Goal: Task Accomplishment & Management: Use online tool/utility

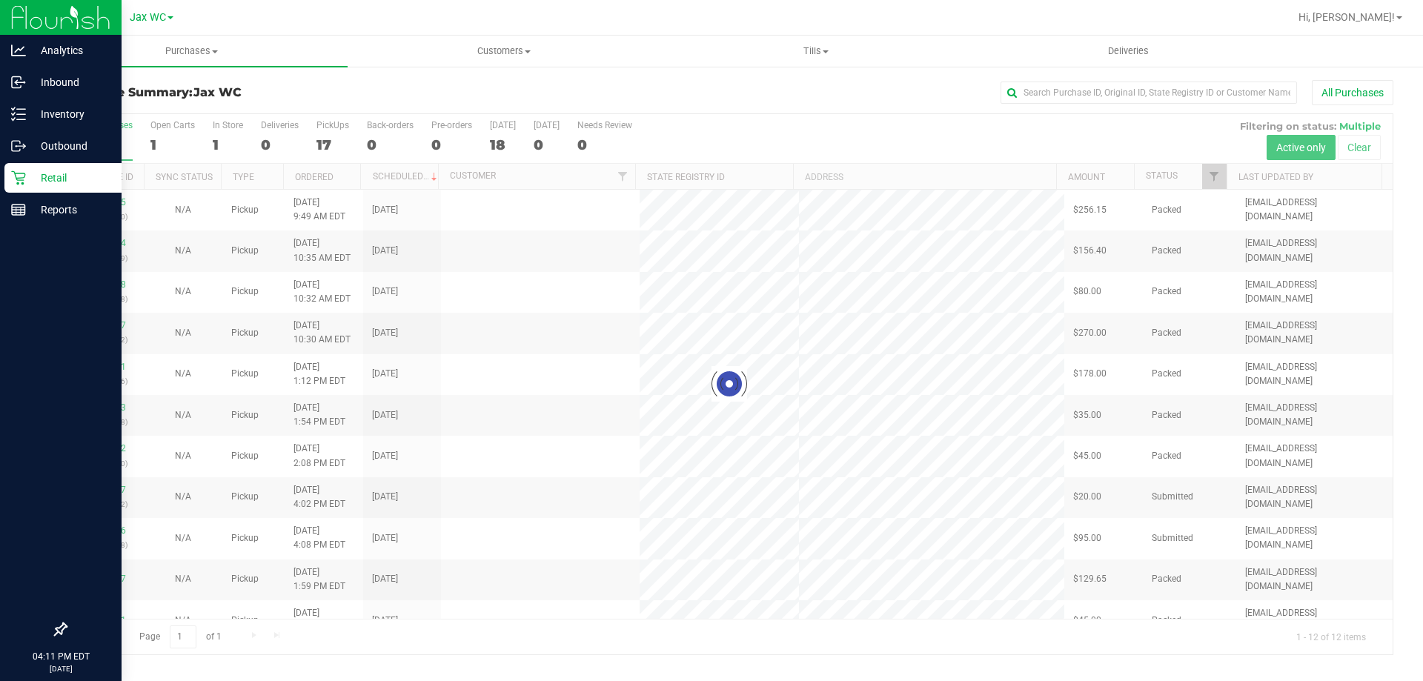
click at [27, 178] on p "Retail" at bounding box center [70, 178] width 89 height 18
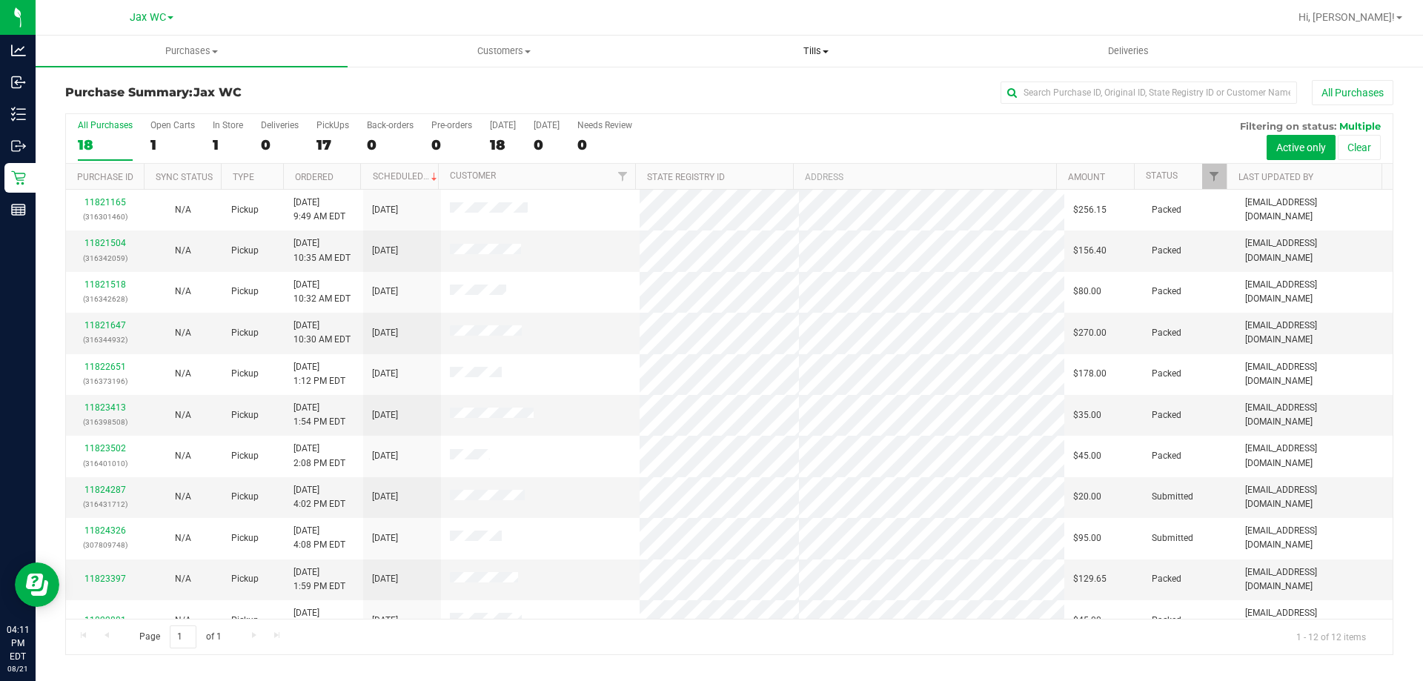
click at [819, 43] on uib-tab-heading "Tills Manage tills Reconcile e-payments" at bounding box center [815, 51] width 311 height 30
click at [716, 83] on span "Manage tills" at bounding box center [710, 89] width 100 height 13
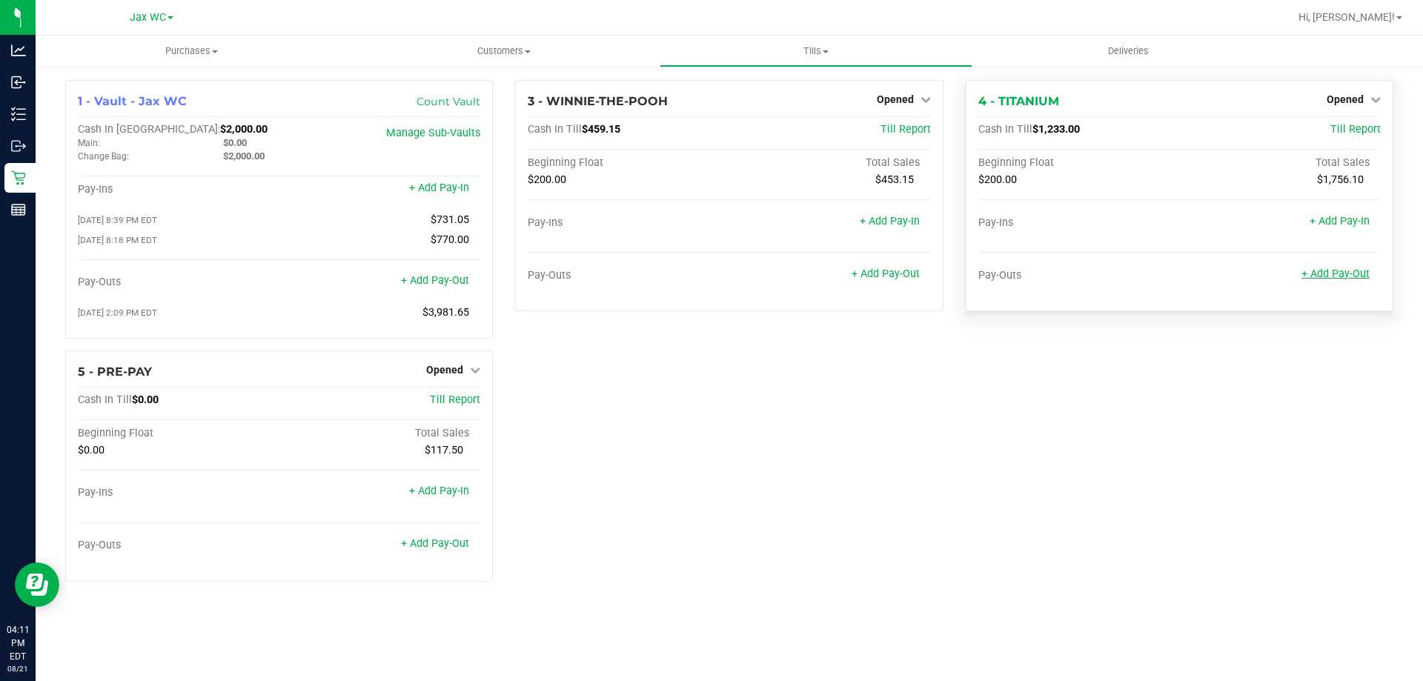
click at [1325, 274] on link "+ Add Pay-Out" at bounding box center [1336, 274] width 68 height 13
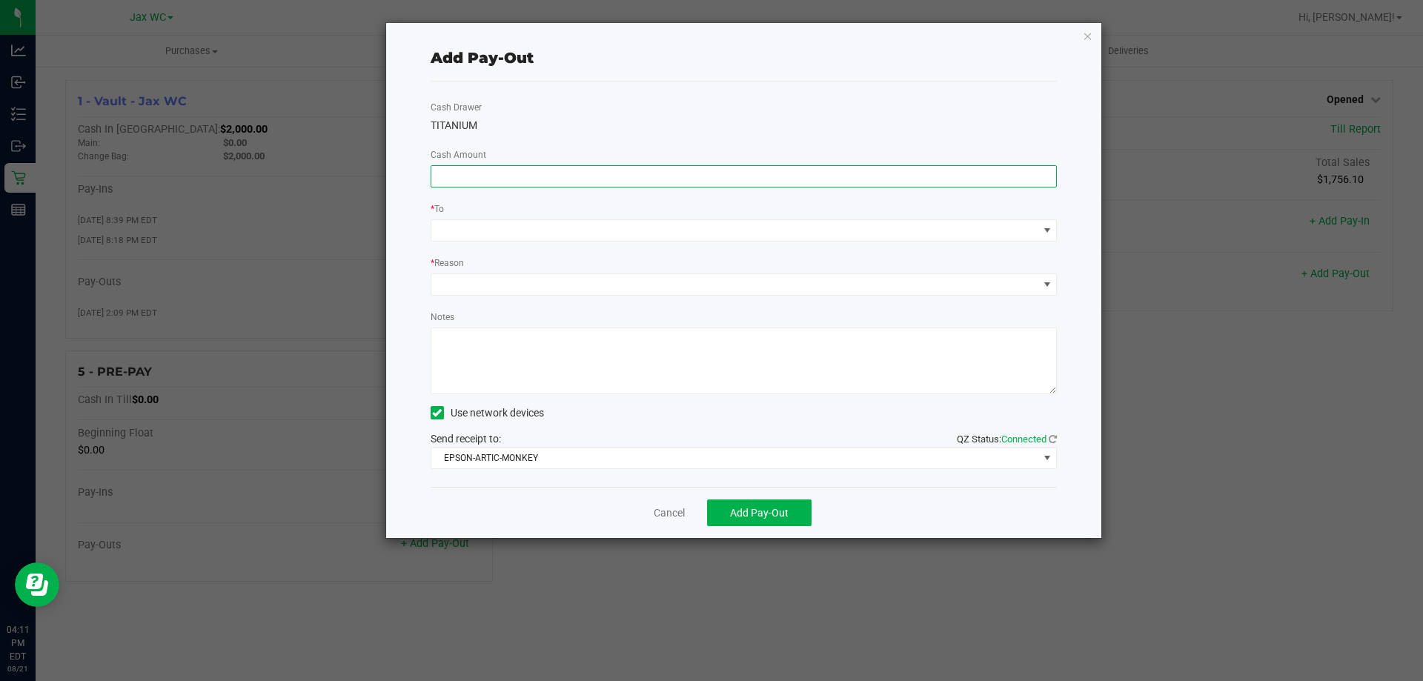
click at [865, 176] on input at bounding box center [744, 176] width 626 height 21
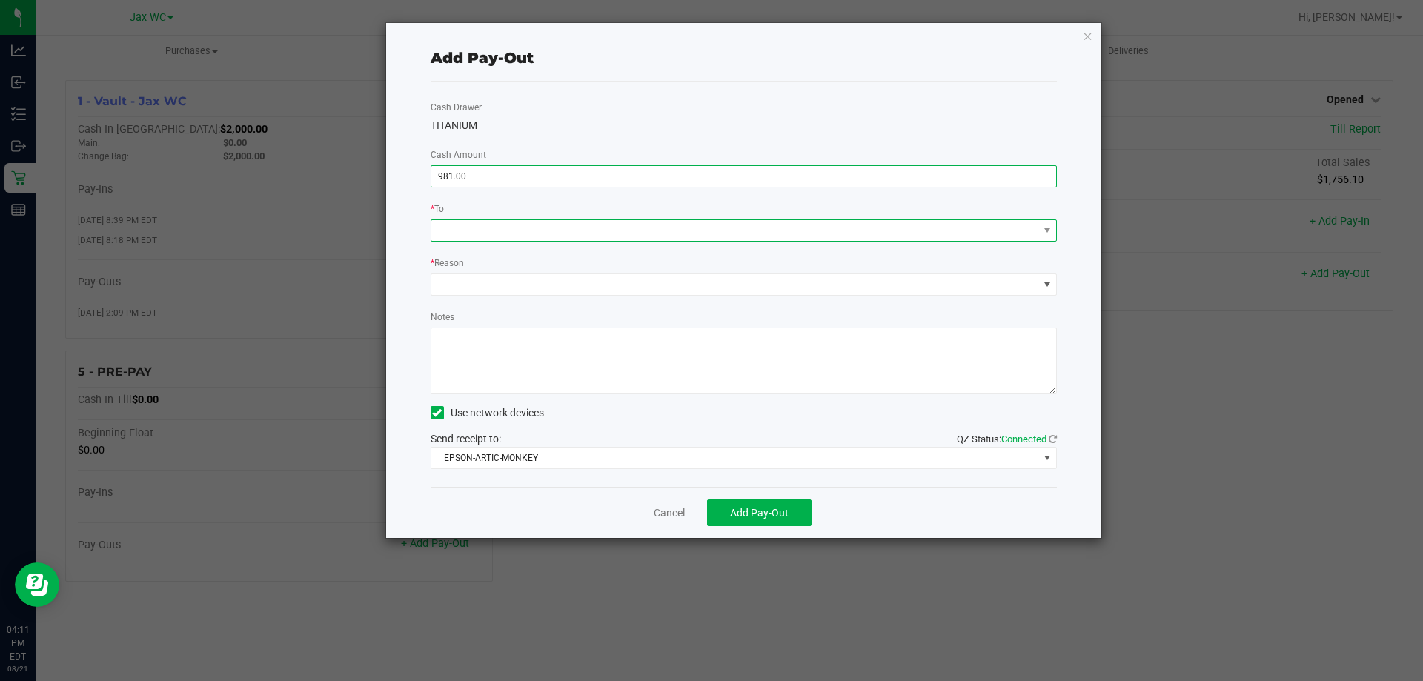
type input "$981.00"
click at [660, 232] on span at bounding box center [734, 230] width 607 height 21
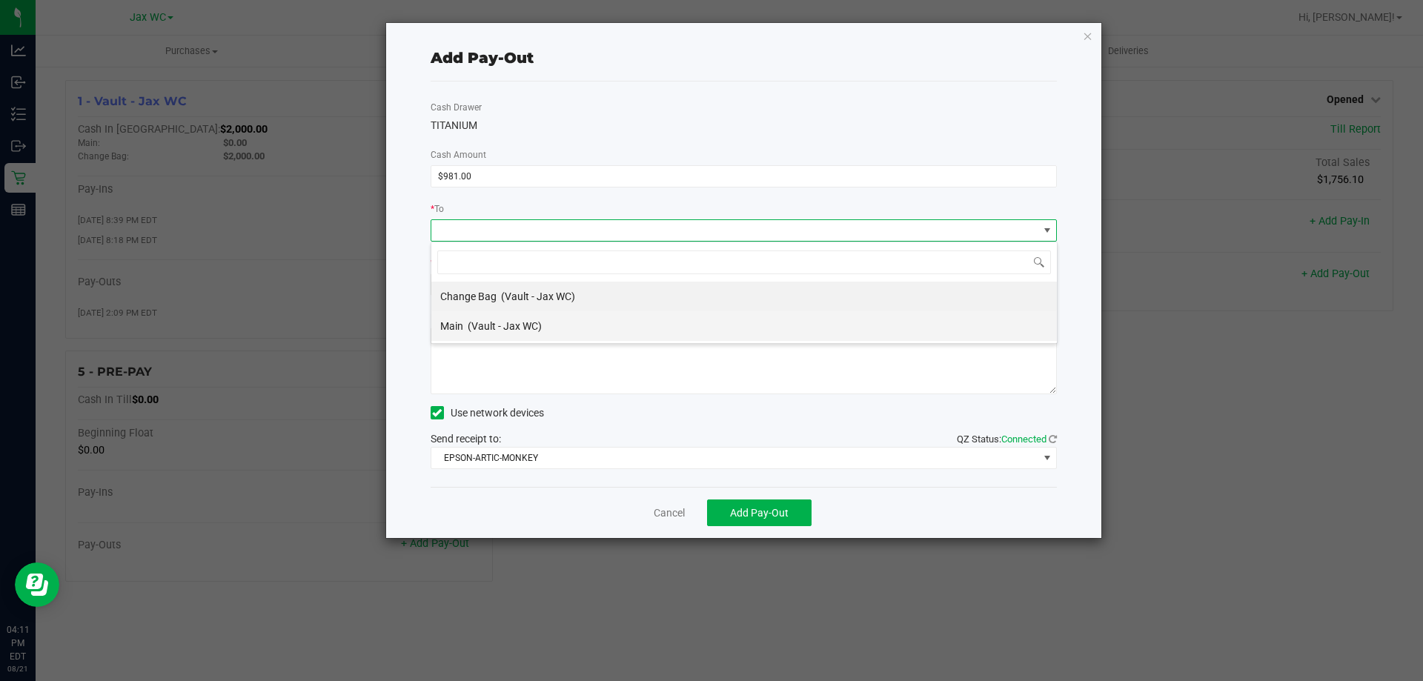
click at [494, 328] on span "(Vault - Jax WC)" at bounding box center [505, 326] width 74 height 12
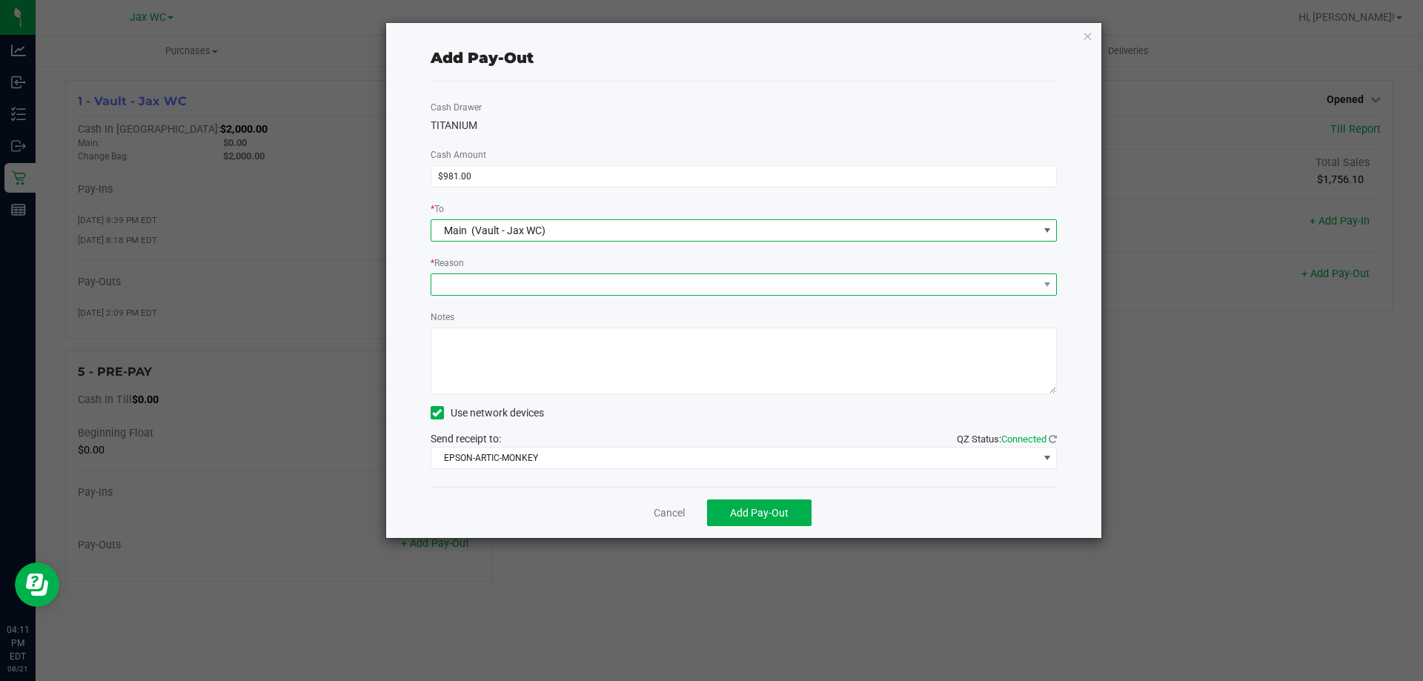
click at [477, 283] on span at bounding box center [734, 284] width 607 height 21
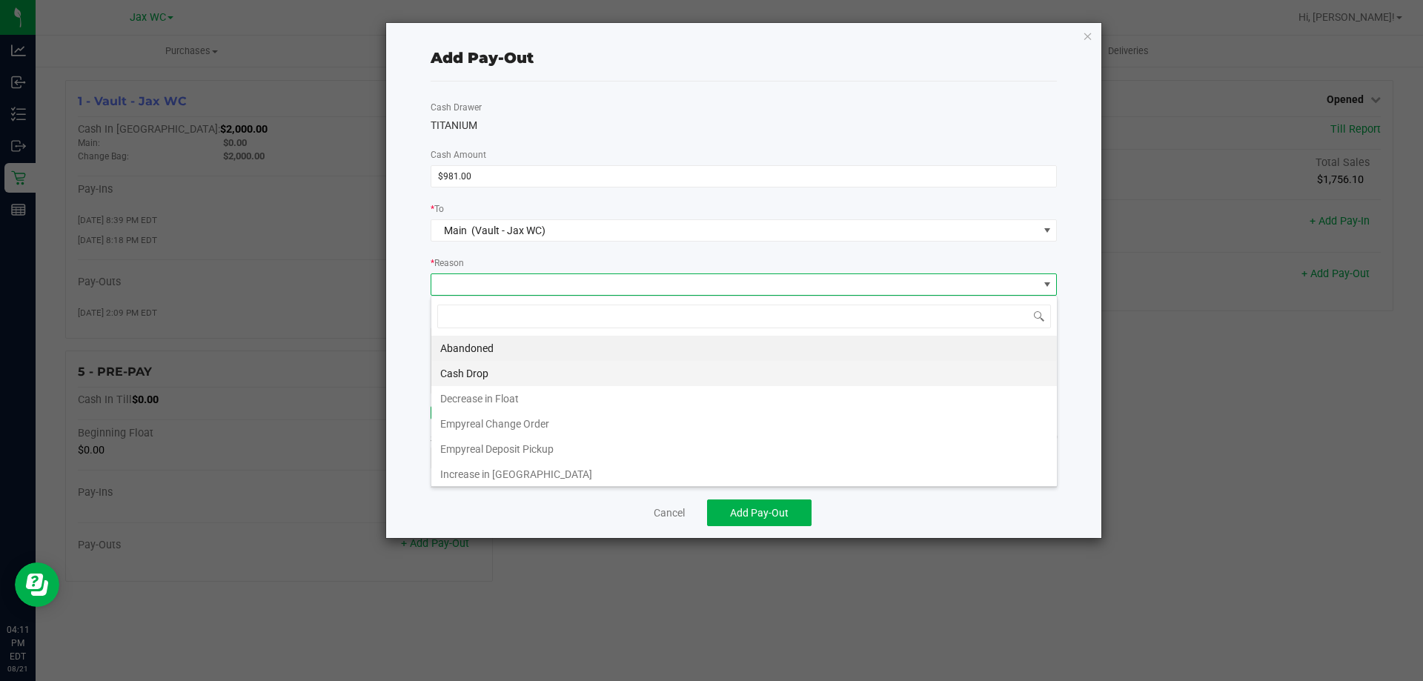
click at [457, 374] on li "Cash Drop" at bounding box center [744, 373] width 626 height 25
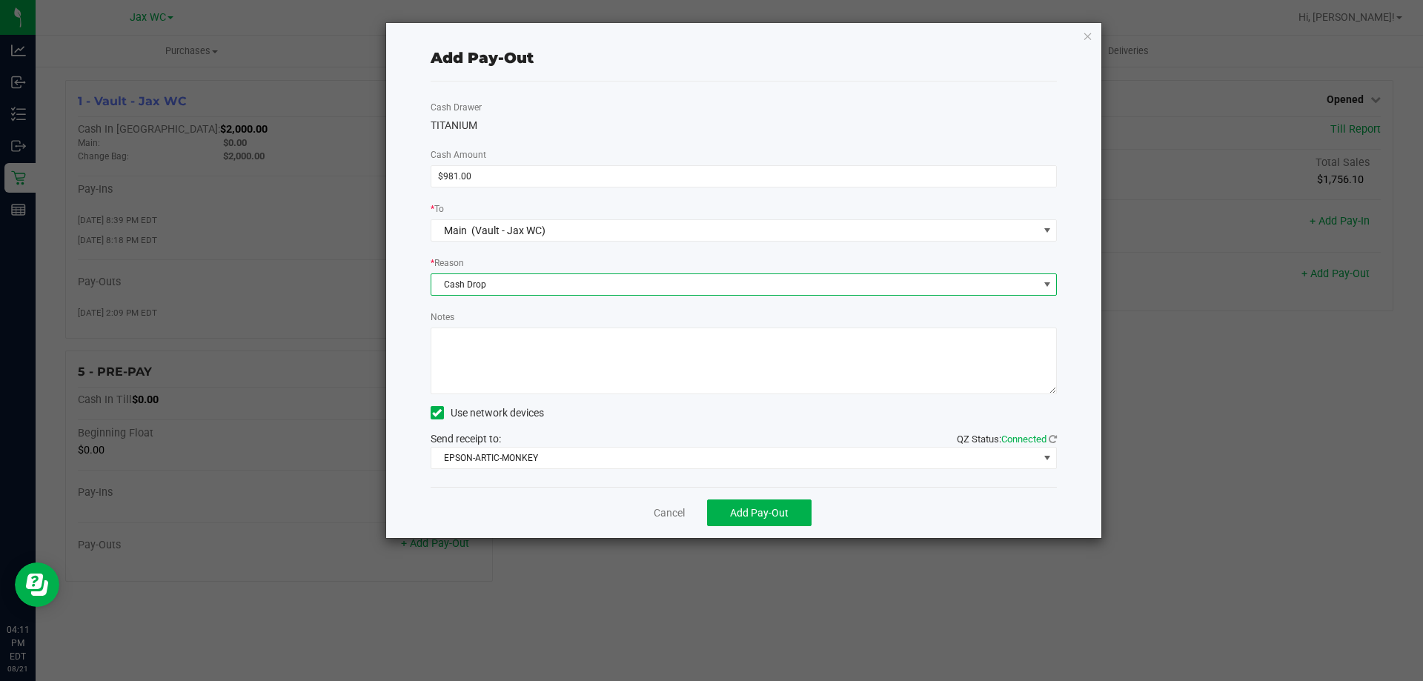
click at [473, 340] on textarea "Notes" at bounding box center [744, 361] width 627 height 67
type textarea "JH"
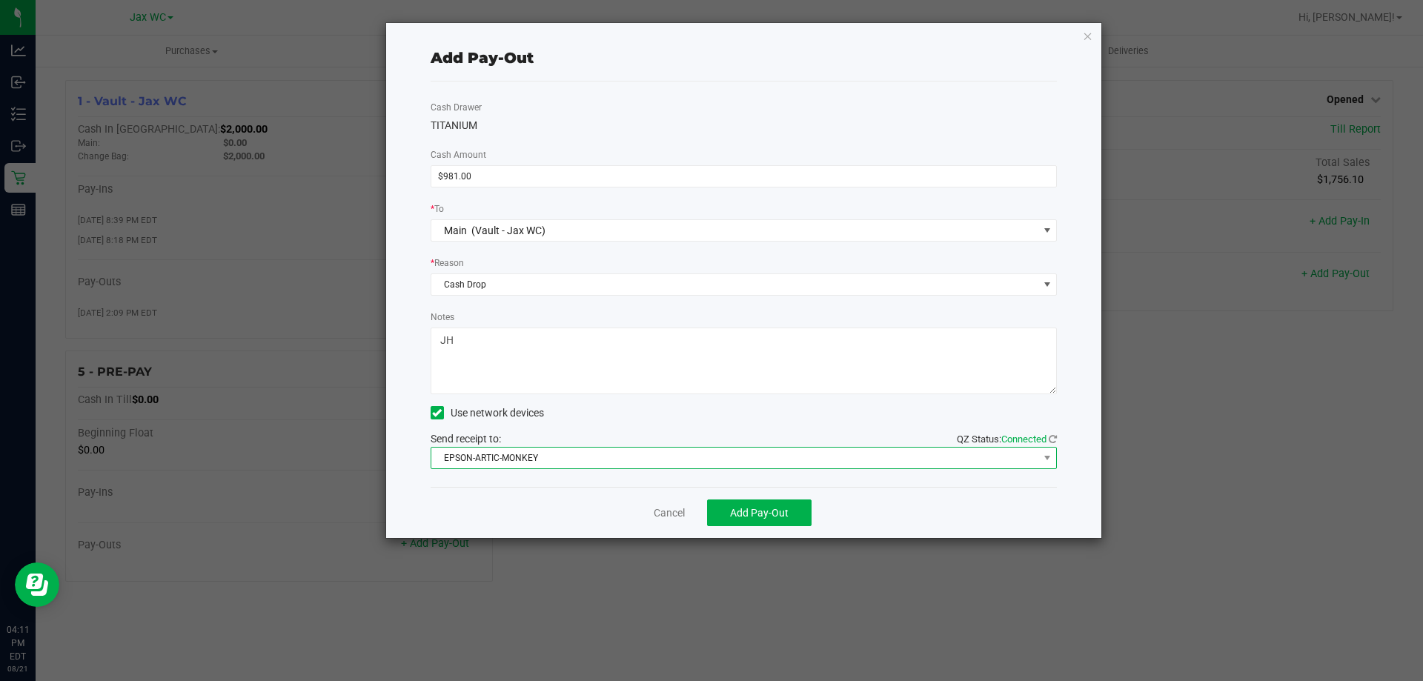
click at [504, 466] on span "EPSON-ARTIC-MONKEY" at bounding box center [734, 458] width 607 height 21
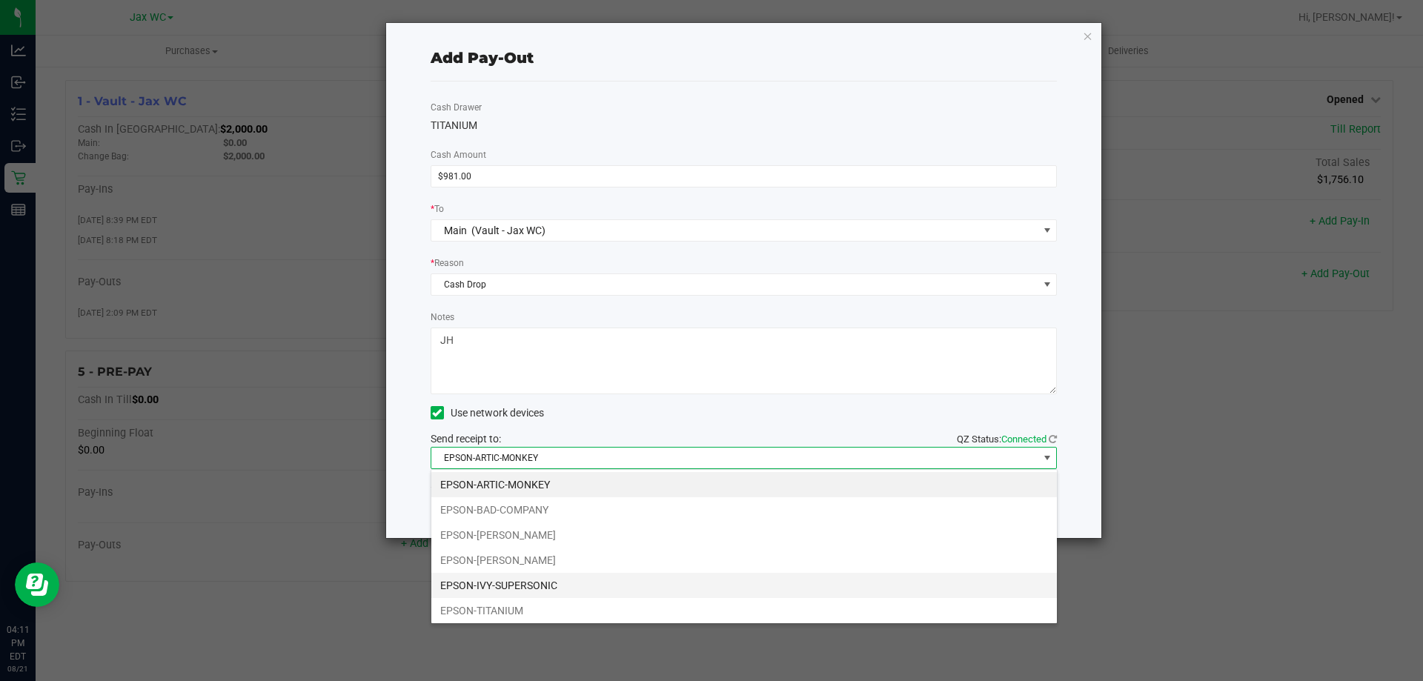
click at [488, 588] on li "EPSON-IVY-SUPERSONIC" at bounding box center [744, 585] width 626 height 25
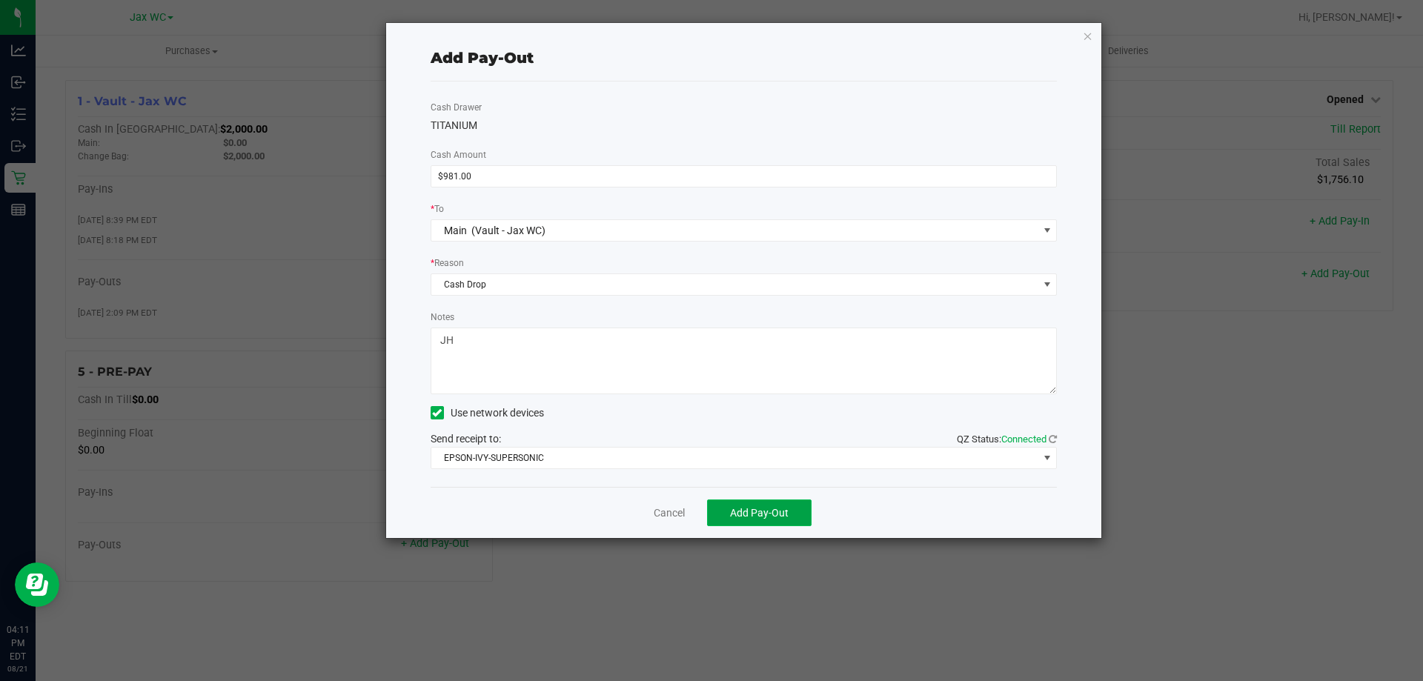
click at [743, 514] on span "Add Pay-Out" at bounding box center [759, 513] width 59 height 12
click at [1086, 30] on icon "button" at bounding box center [1088, 36] width 10 height 18
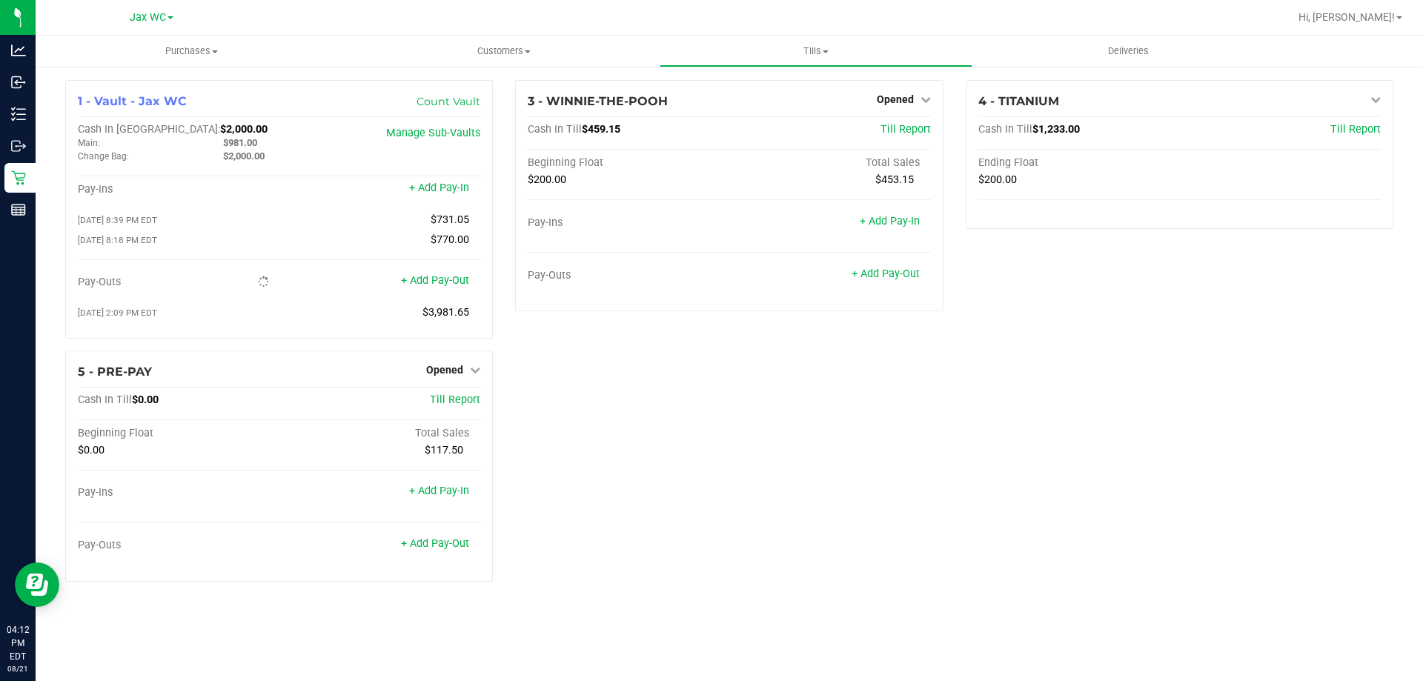
drag, startPoint x: 889, startPoint y: 465, endPoint x: 881, endPoint y: 463, distance: 7.7
click at [891, 463] on div "1 - Vault - Jax WC Count Vault Cash In Vault: $2,000.00 Main: $981.00 Change Ba…" at bounding box center [729, 337] width 1350 height 514
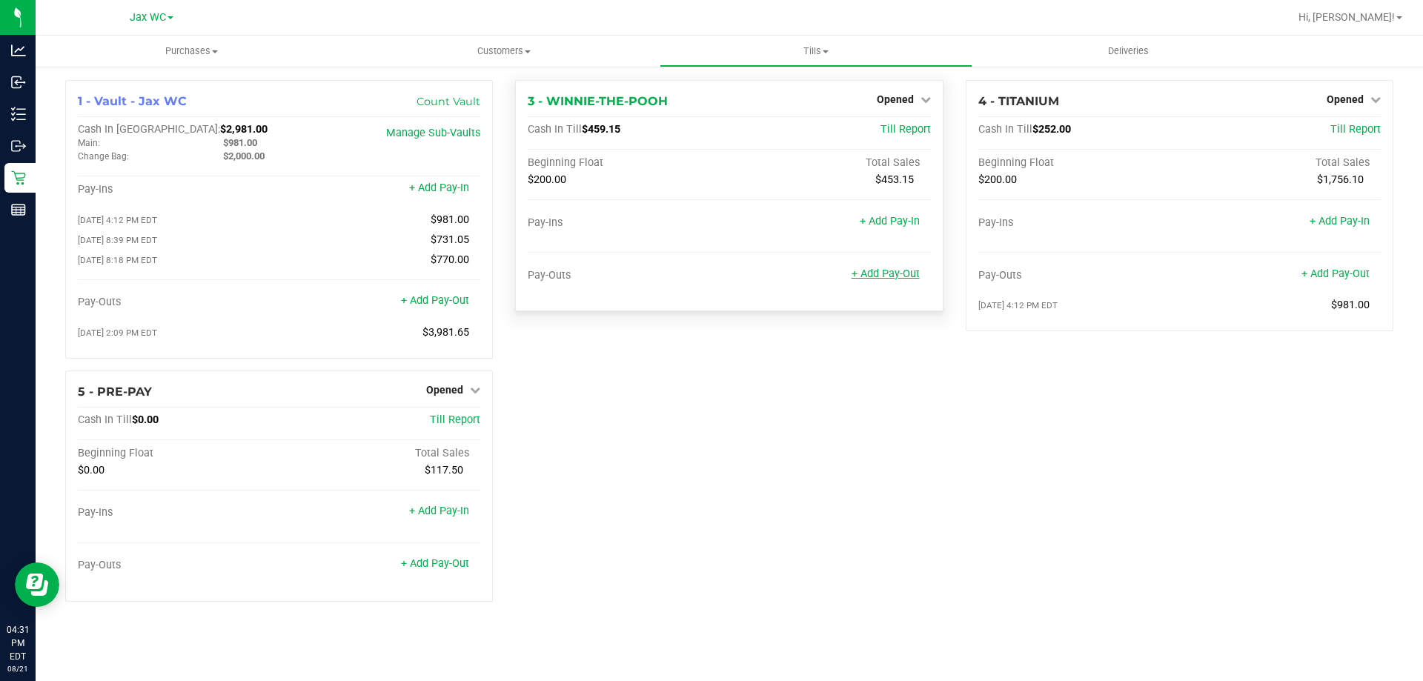
click at [886, 279] on link "+ Add Pay-Out" at bounding box center [886, 274] width 68 height 13
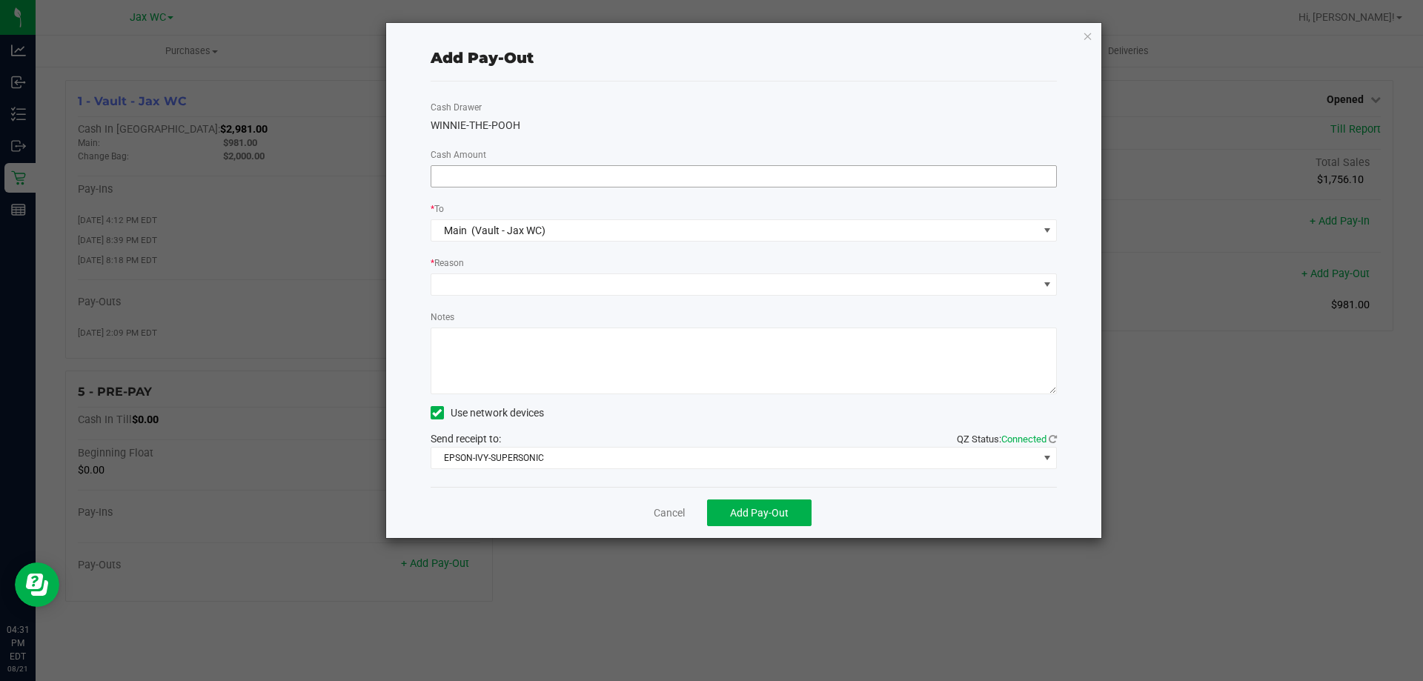
click at [483, 170] on input at bounding box center [744, 176] width 626 height 21
type input "$260.00"
click at [520, 291] on span at bounding box center [734, 284] width 607 height 21
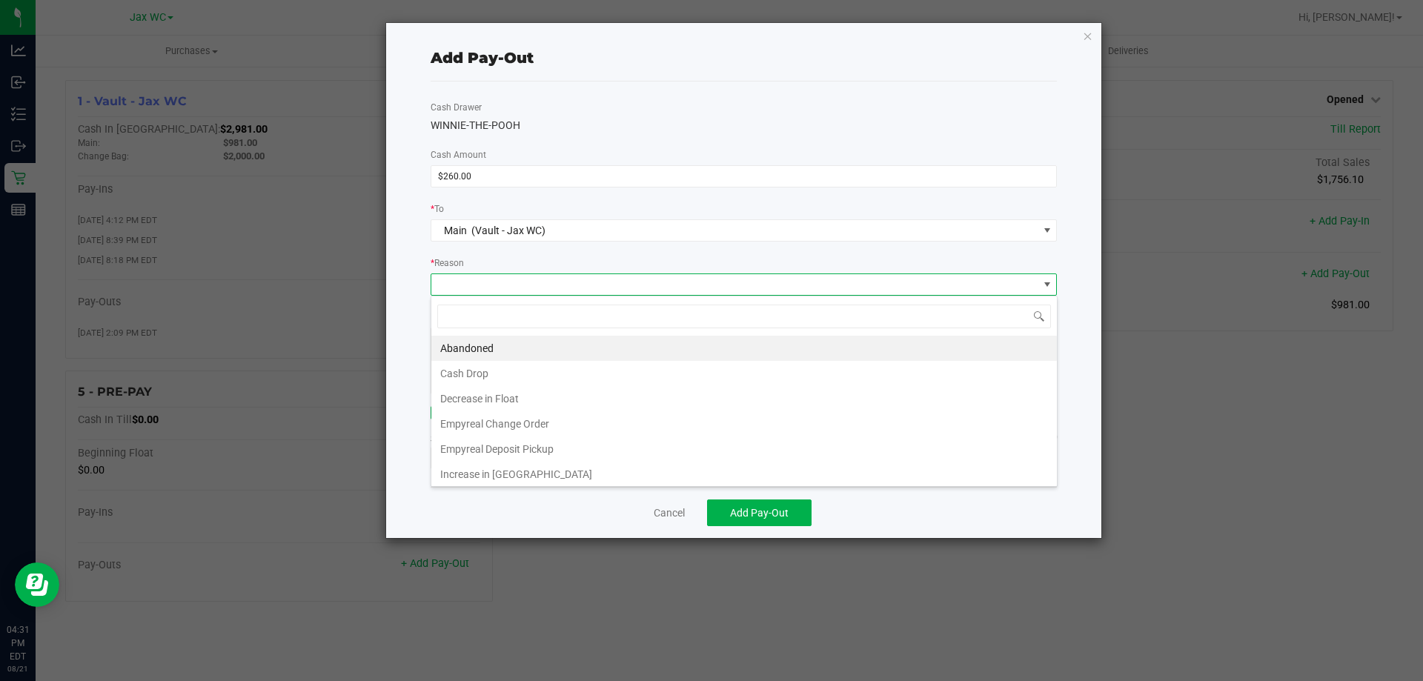
scroll to position [22, 626]
click at [468, 373] on li "Cash Drop" at bounding box center [744, 373] width 626 height 25
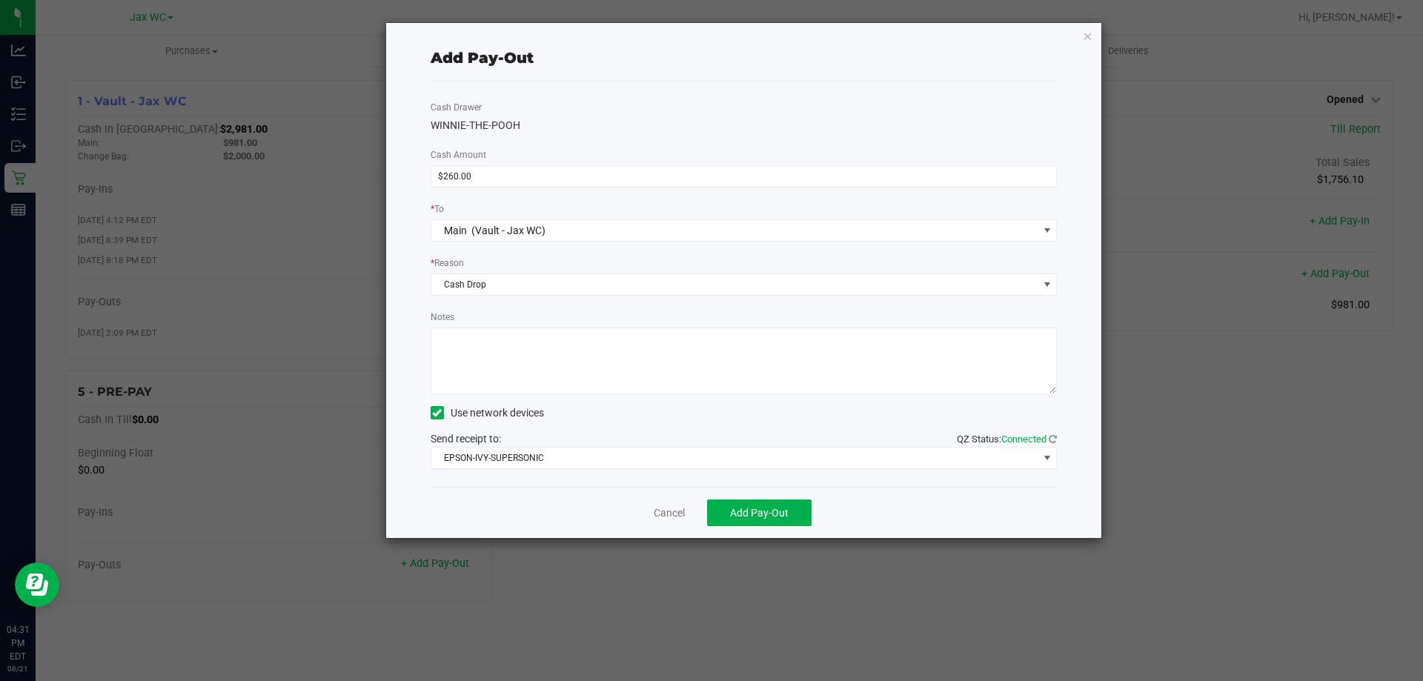
click at [477, 359] on textarea "Notes" at bounding box center [744, 361] width 627 height 67
type textarea "JH"
click at [808, 509] on button "Add Pay-Out" at bounding box center [759, 513] width 105 height 27
click at [665, 517] on link "Dismiss" at bounding box center [664, 513] width 36 height 16
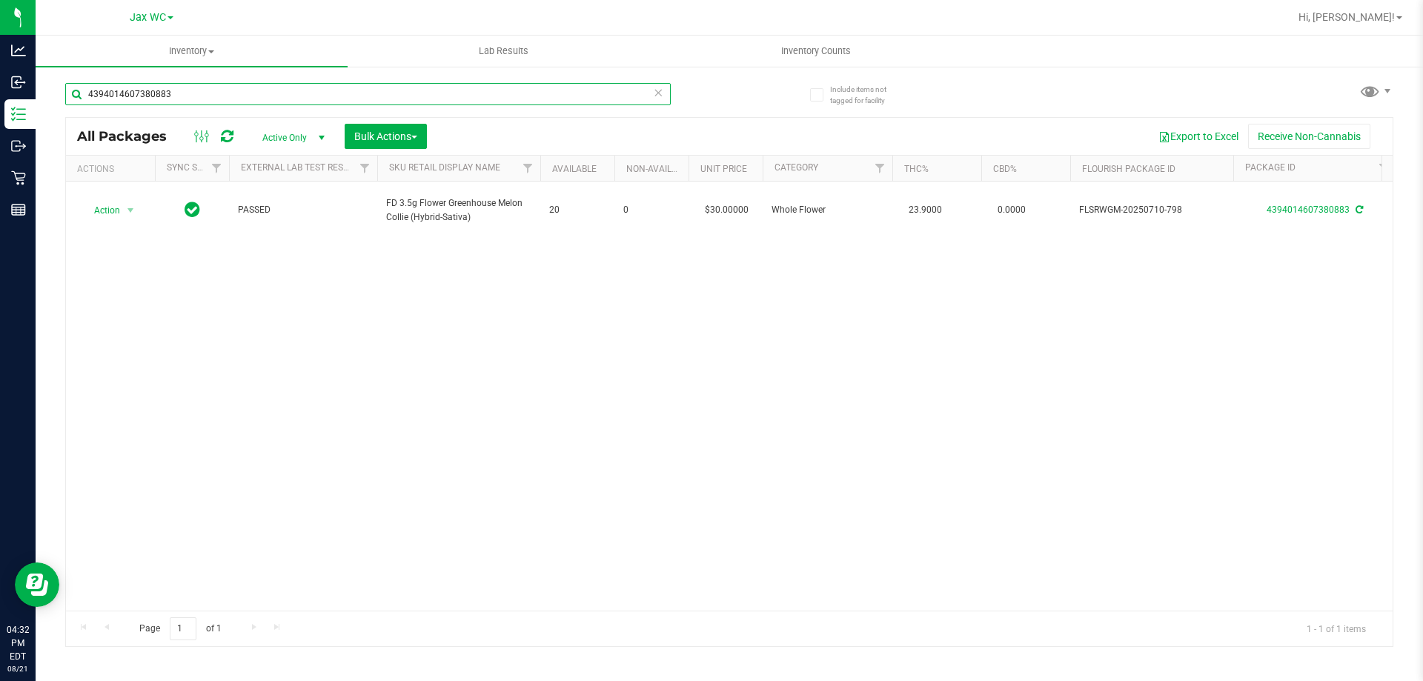
drag, startPoint x: 211, startPoint y: 90, endPoint x: 57, endPoint y: 95, distance: 154.3
click at [57, 95] on div "Include items not tagged for facility 4394014607380883 All Packages Active Only…" at bounding box center [730, 291] width 1388 height 452
type input "4197326893548988"
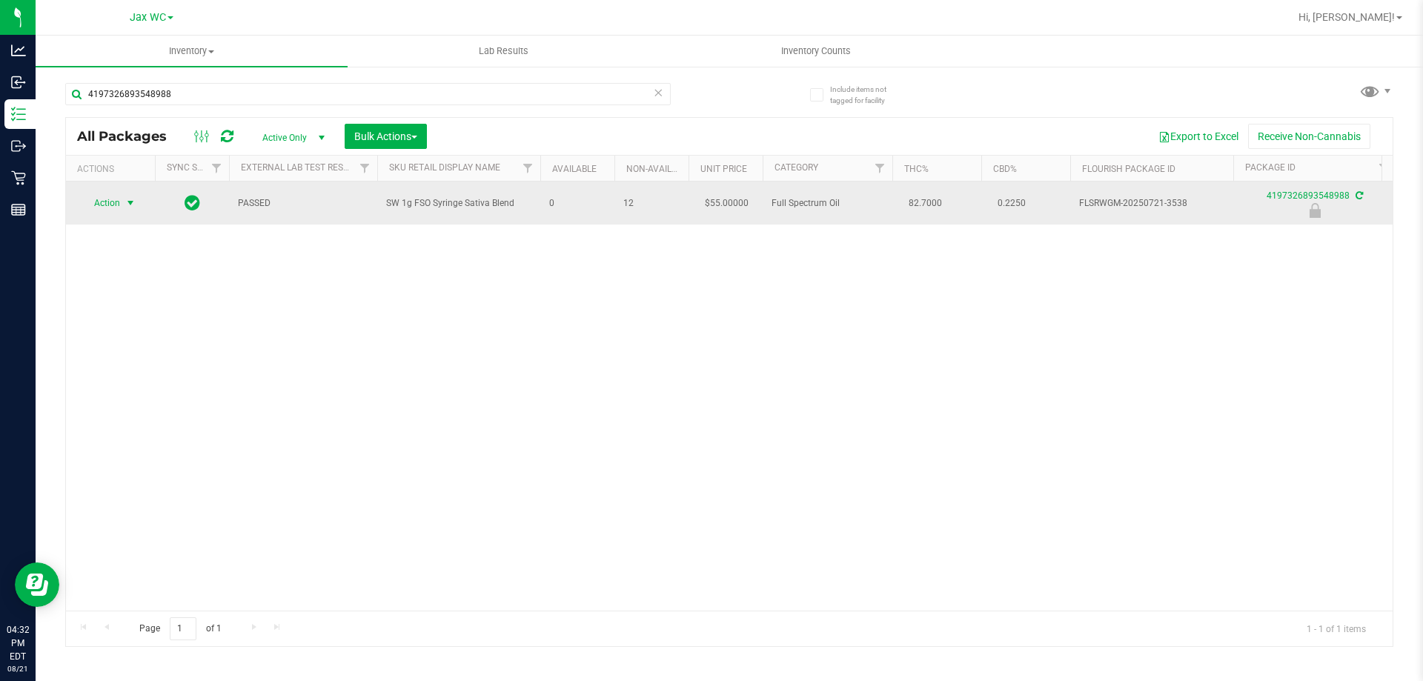
click at [113, 211] on span "Action" at bounding box center [101, 203] width 40 height 21
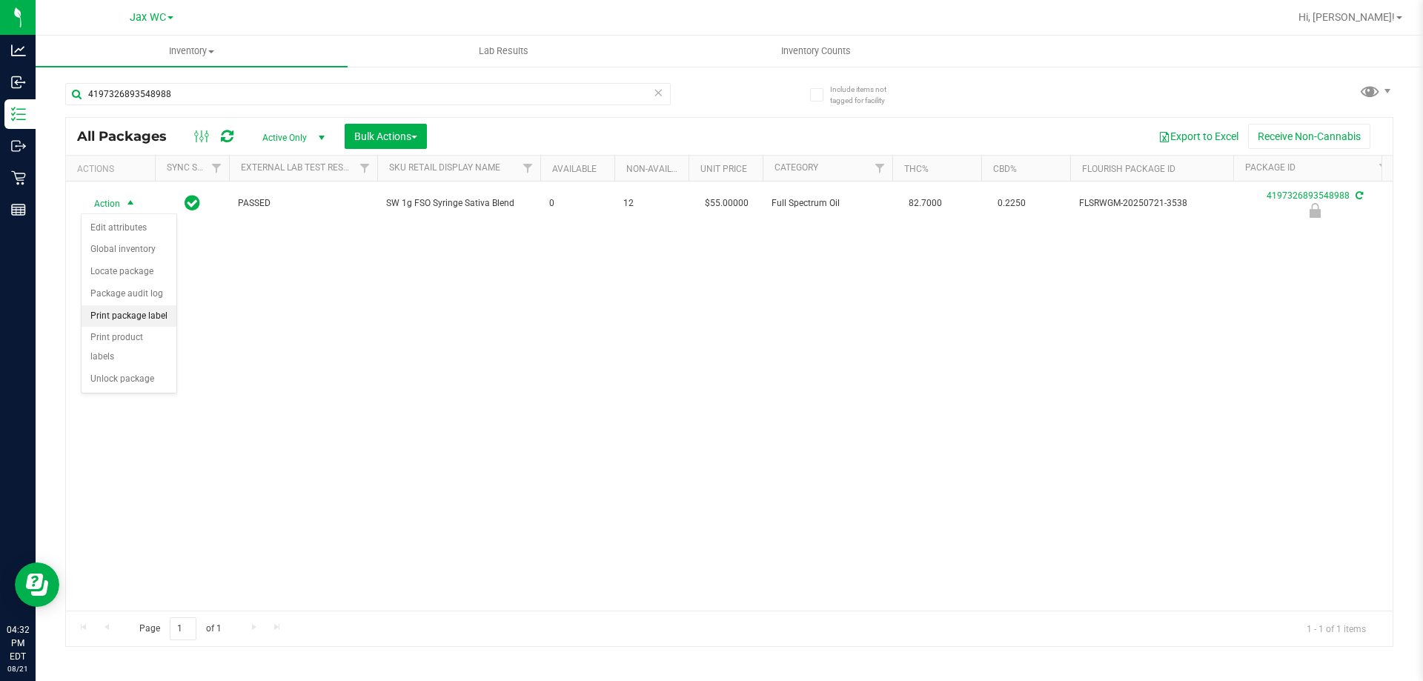
click at [165, 320] on li "Print package label" at bounding box center [129, 316] width 95 height 22
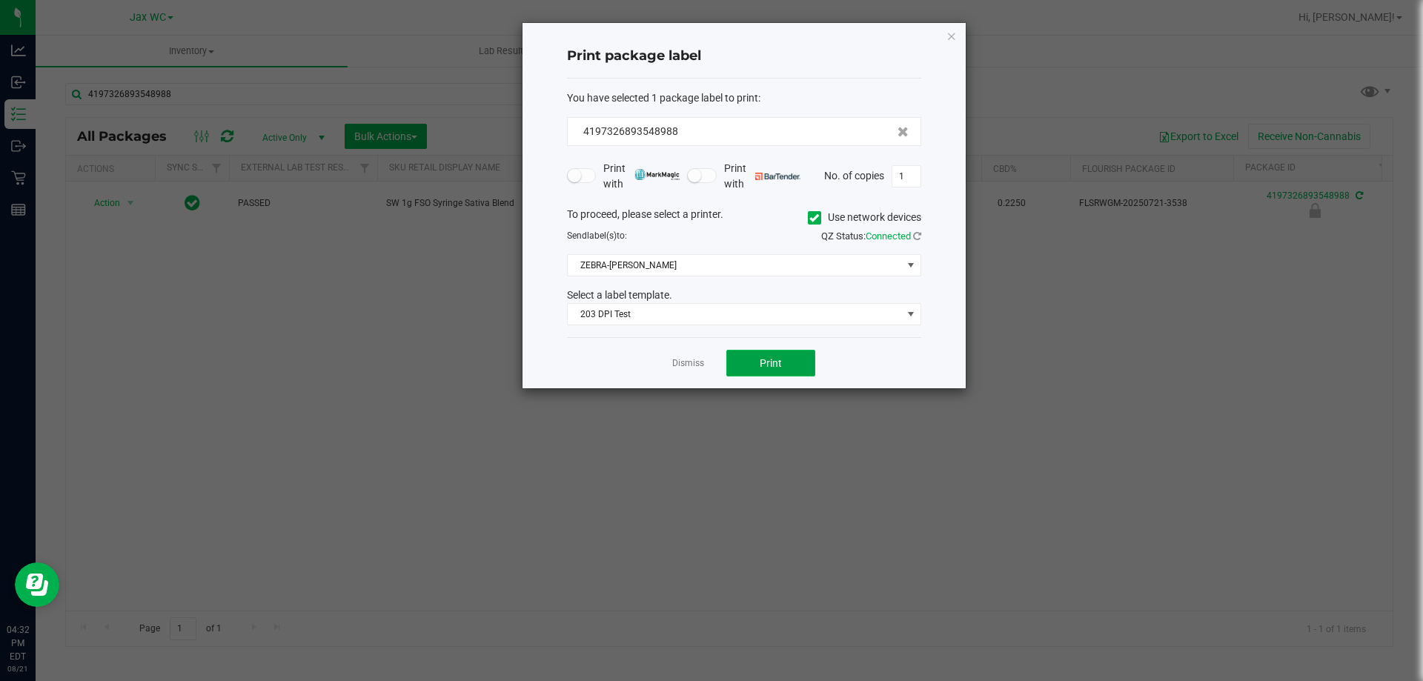
click at [747, 359] on button "Print" at bounding box center [770, 363] width 89 height 27
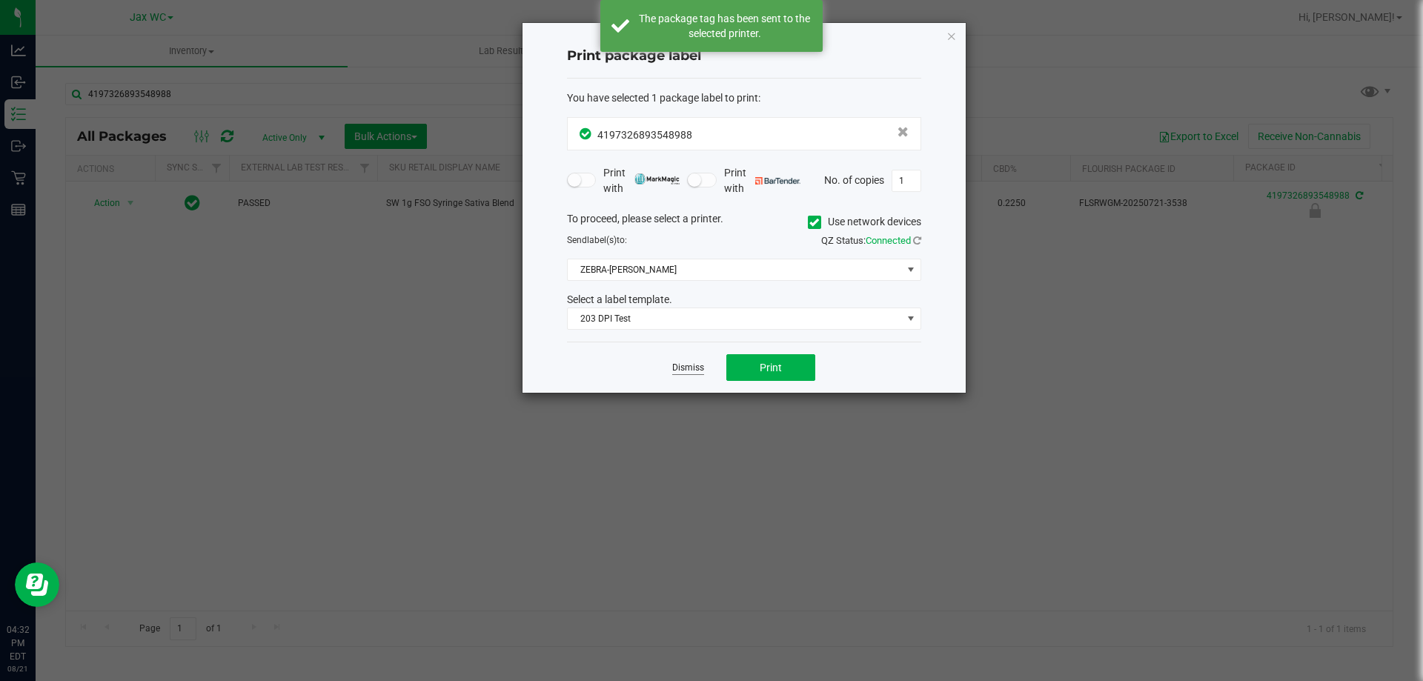
click at [694, 365] on link "Dismiss" at bounding box center [688, 368] width 32 height 13
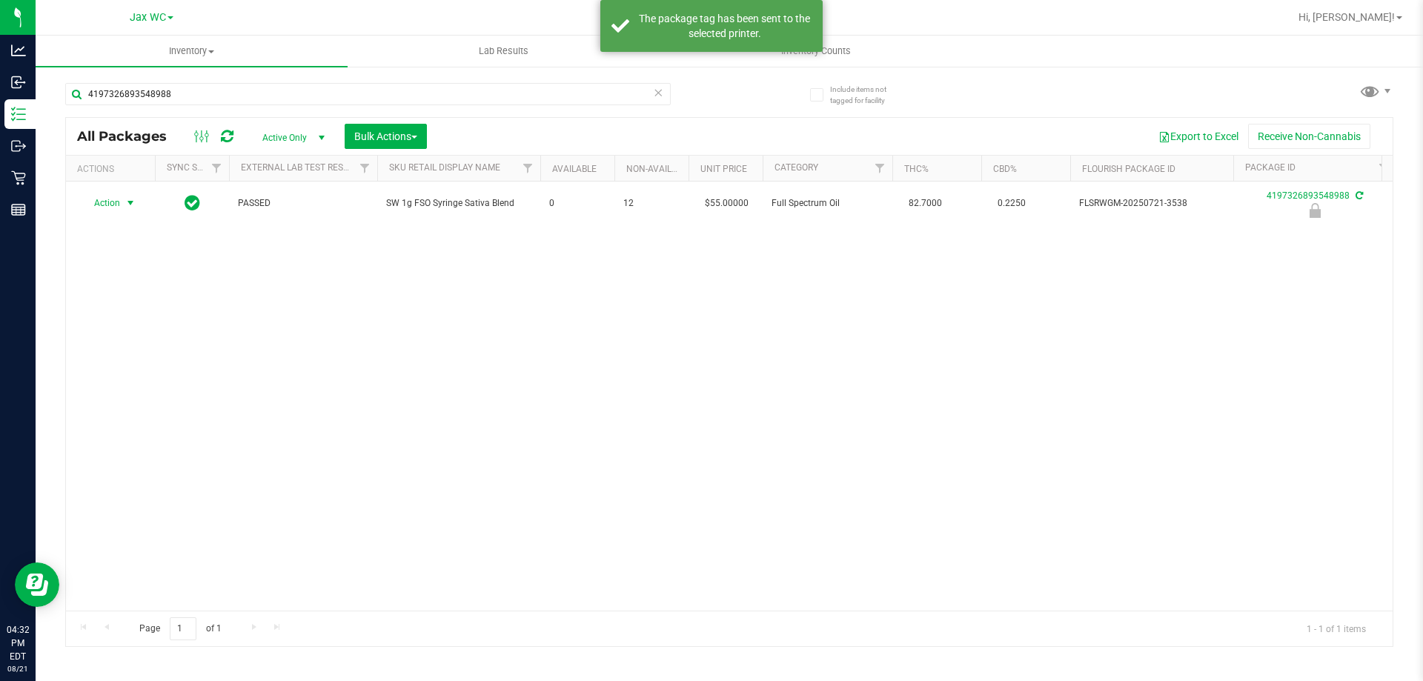
drag, startPoint x: 124, startPoint y: 205, endPoint x: 130, endPoint y: 235, distance: 30.2
click at [125, 202] on span "select" at bounding box center [131, 203] width 19 height 21
click at [123, 368] on li "Unlock package" at bounding box center [129, 379] width 95 height 22
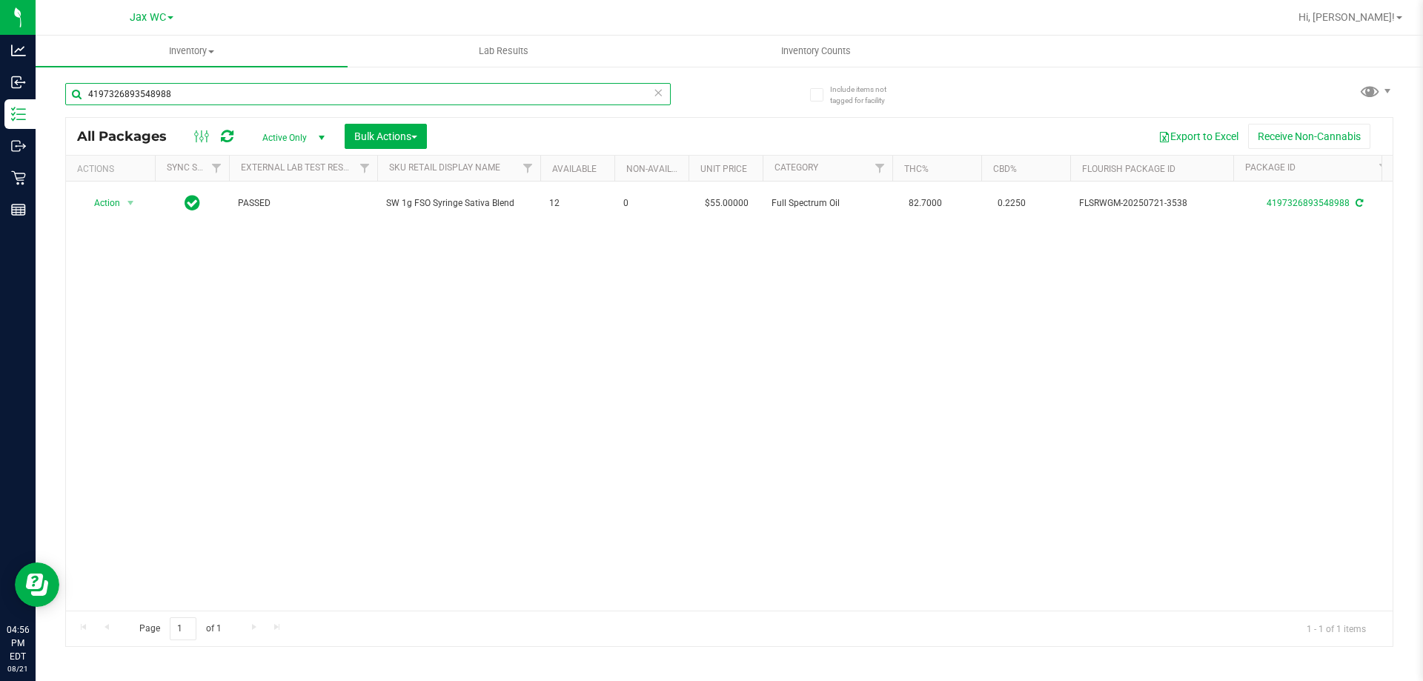
drag, startPoint x: 217, startPoint y: 103, endPoint x: 64, endPoint y: 93, distance: 153.0
click at [64, 93] on div "Include items not tagged for facility 4197326893548988 All Packages Active Only…" at bounding box center [730, 291] width 1388 height 452
type input "0404817628865548"
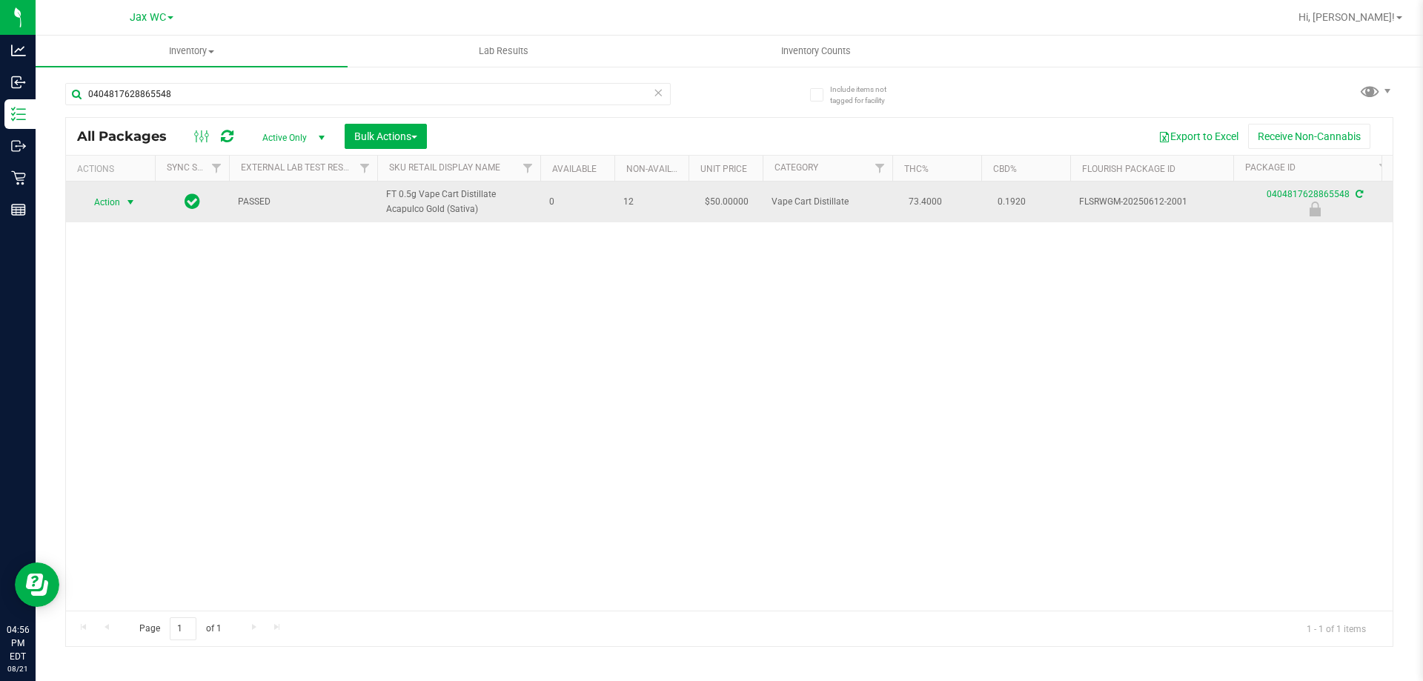
click at [115, 203] on span "Action" at bounding box center [101, 202] width 40 height 21
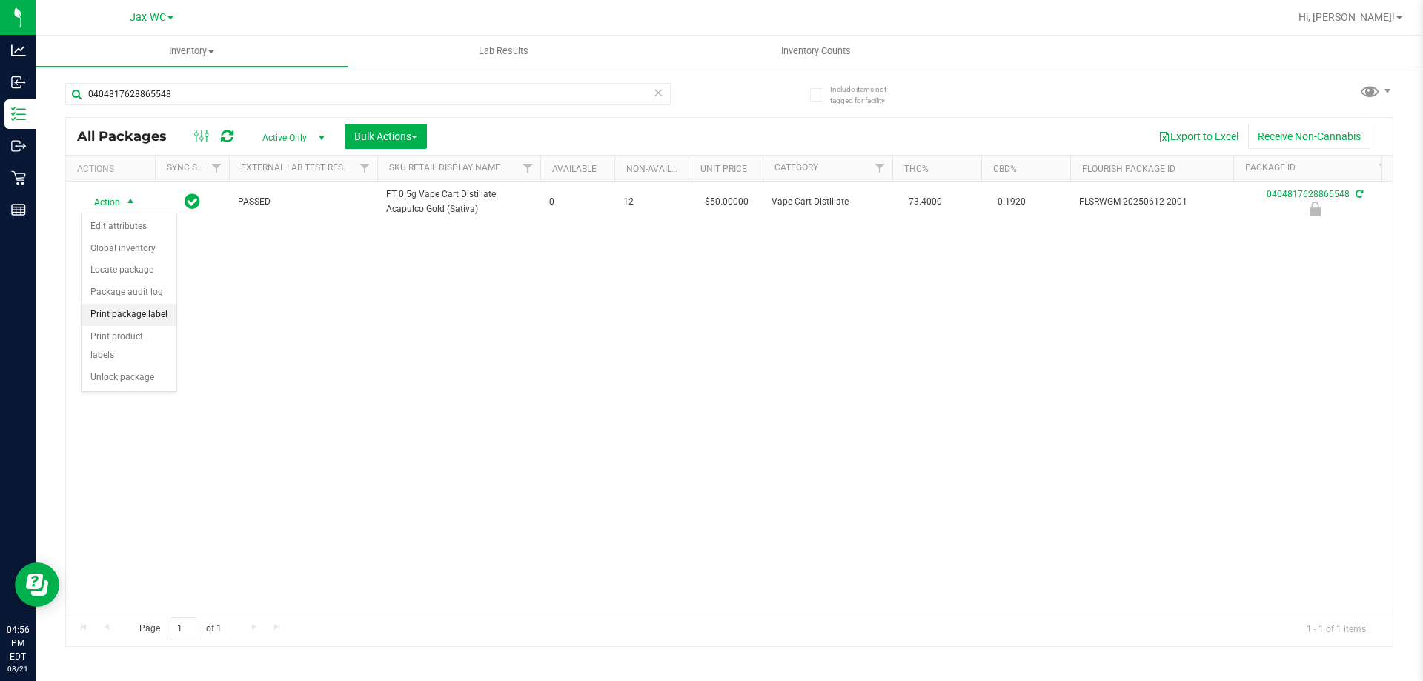
click at [134, 314] on li "Print package label" at bounding box center [129, 315] width 95 height 22
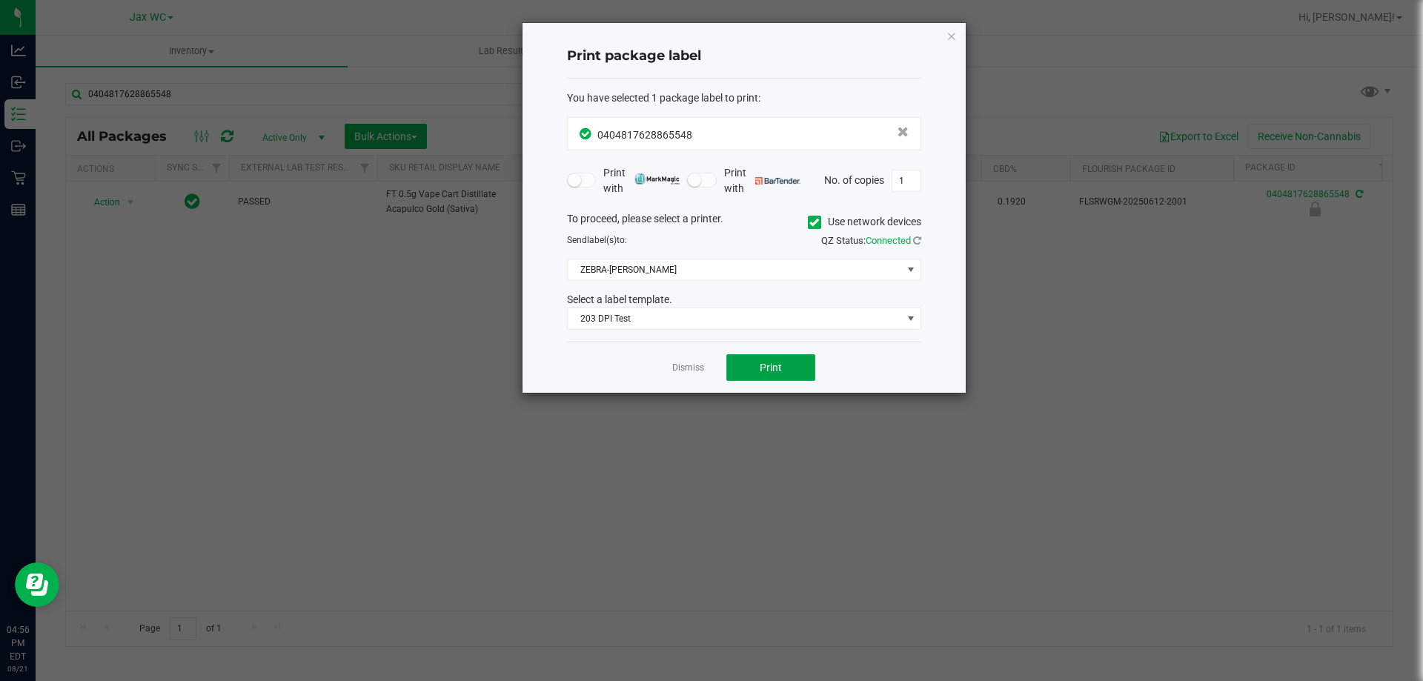
click at [739, 373] on button "Print" at bounding box center [770, 367] width 89 height 27
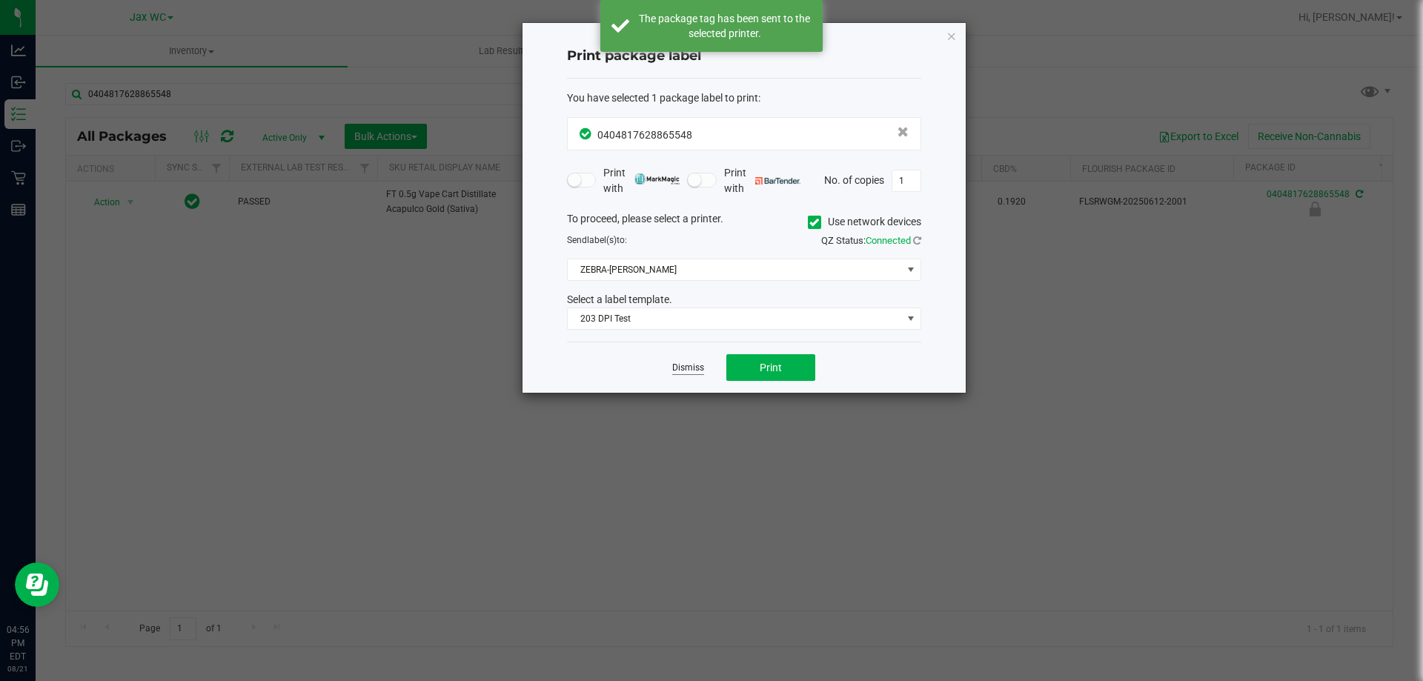
click at [696, 371] on link "Dismiss" at bounding box center [688, 368] width 32 height 13
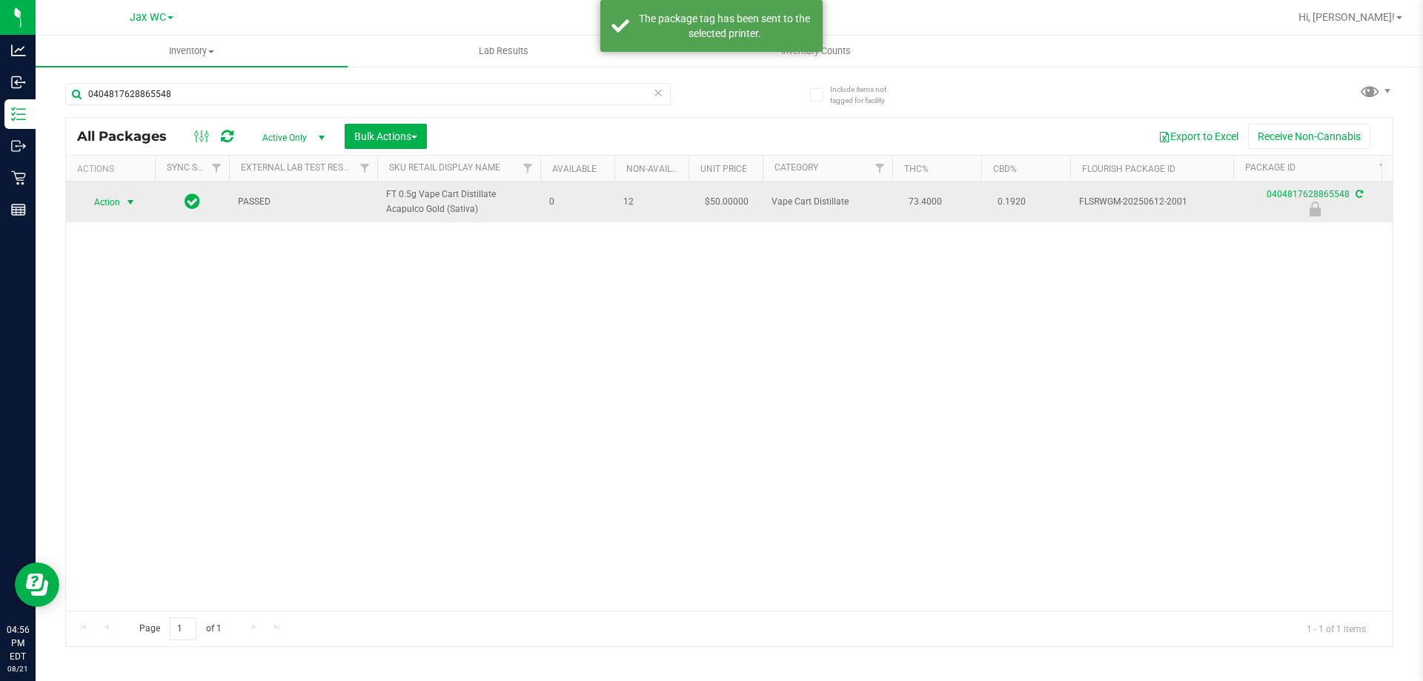
click at [116, 200] on span "Action" at bounding box center [101, 202] width 40 height 21
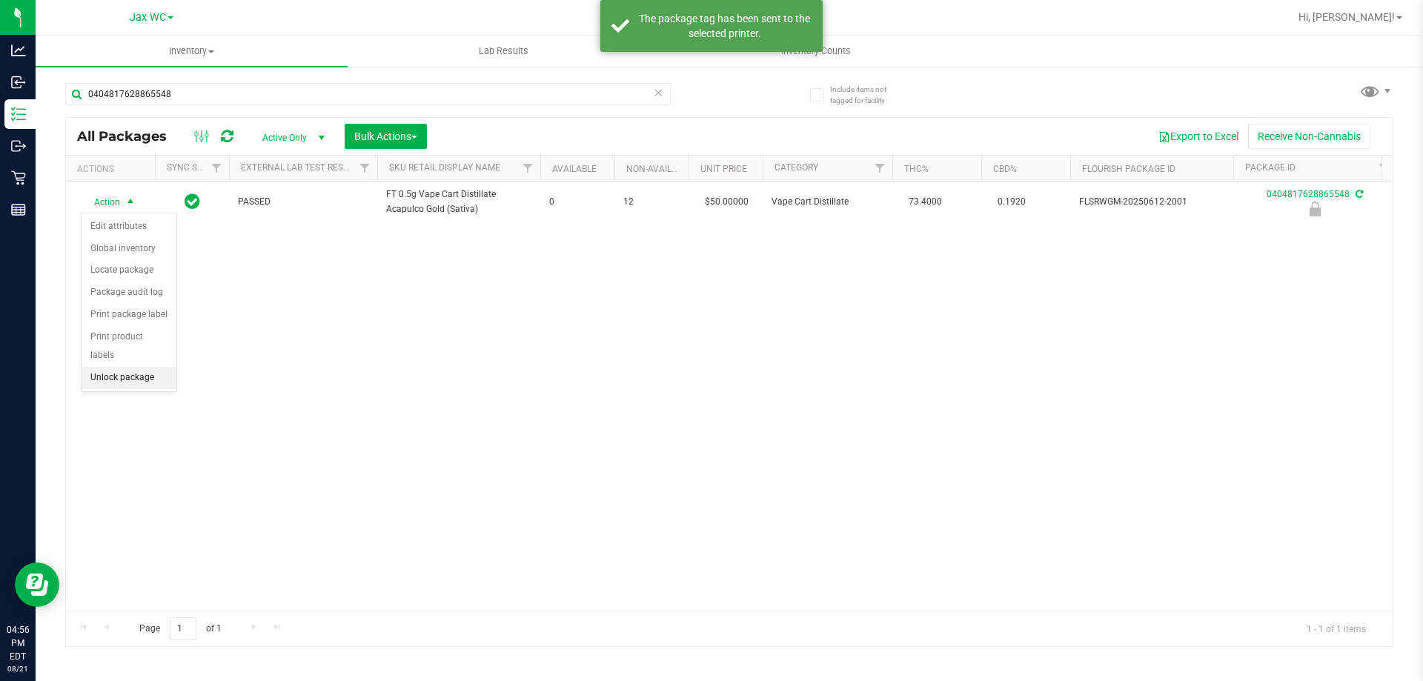
click at [139, 367] on li "Unlock package" at bounding box center [129, 378] width 95 height 22
